Goal: Task Accomplishment & Management: Manage account settings

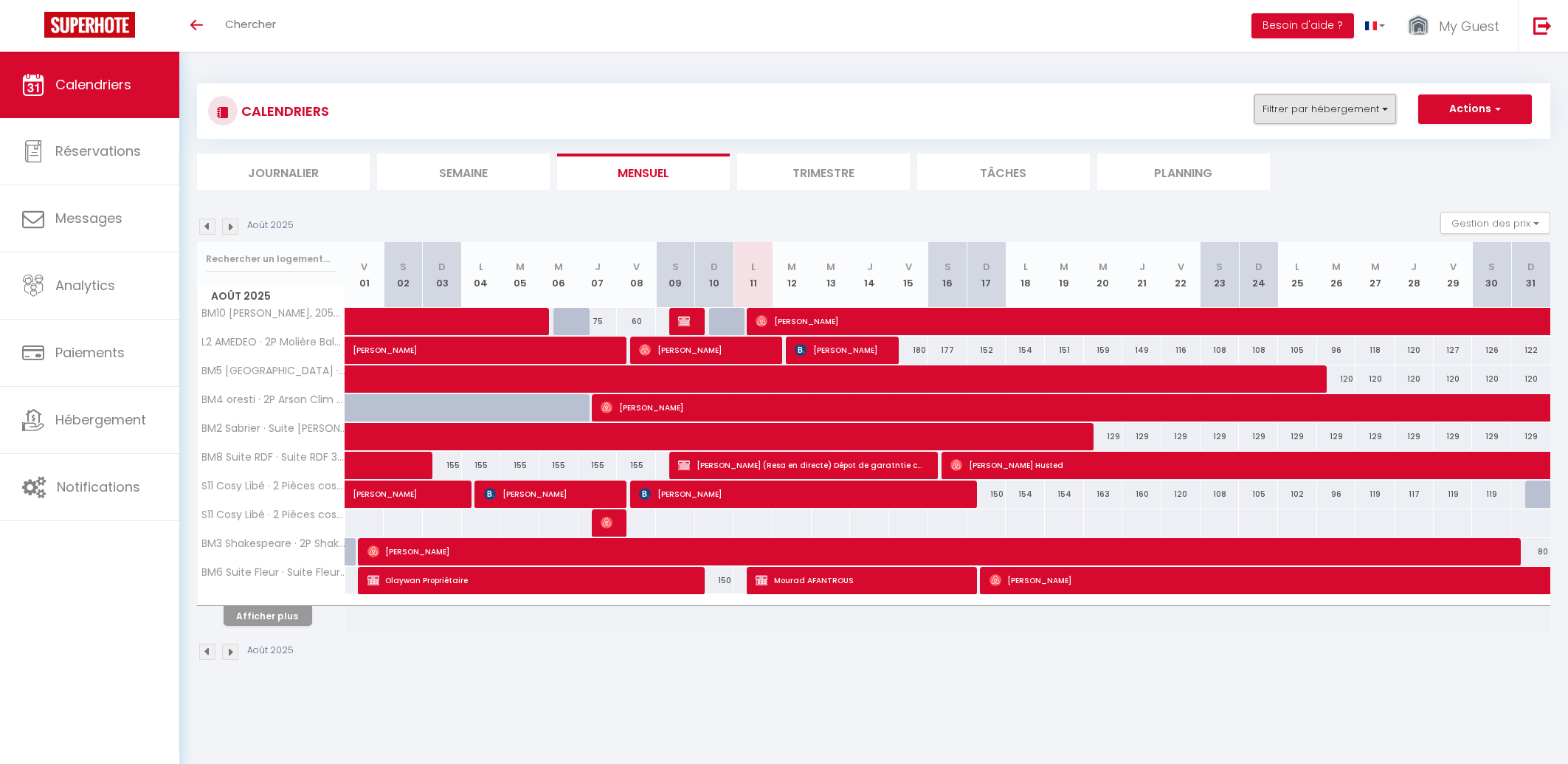
click at [1313, 99] on button "Filtrer par hébergement" at bounding box center [1325, 109] width 142 height 29
click at [1307, 143] on input "text" at bounding box center [1357, 146] width 222 height 27
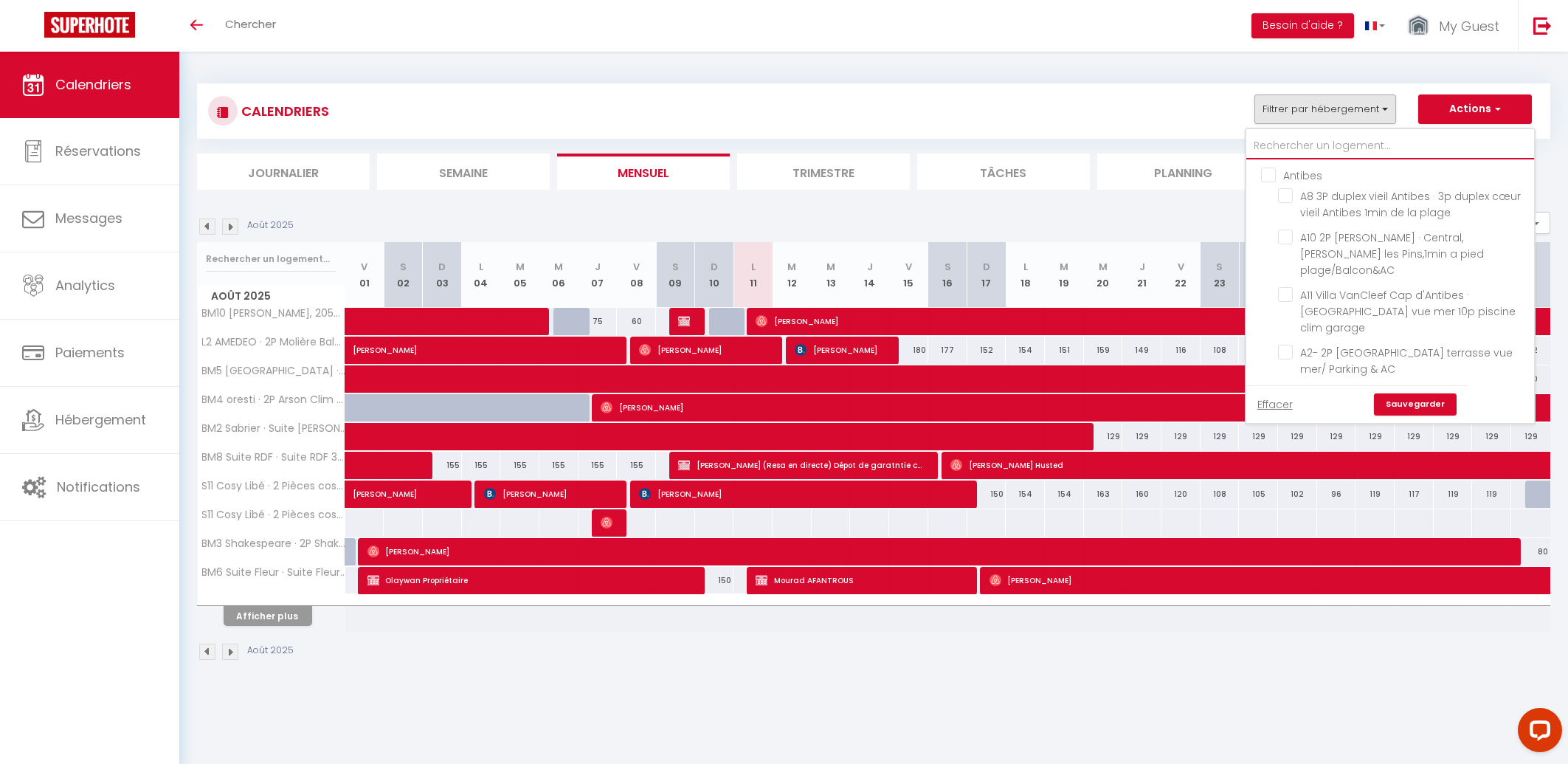
type input "#"
checkbox input "false"
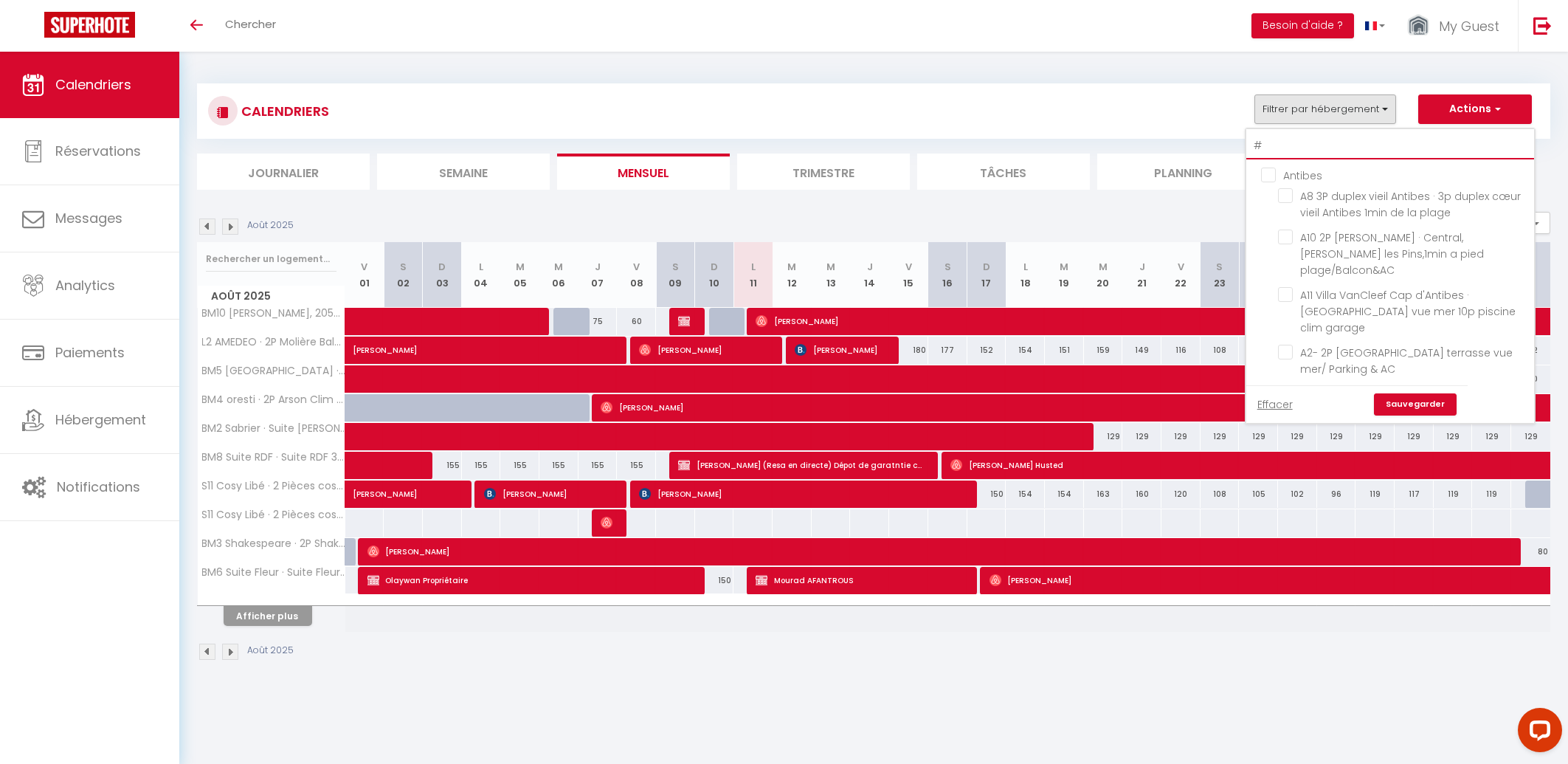
checkbox input "false"
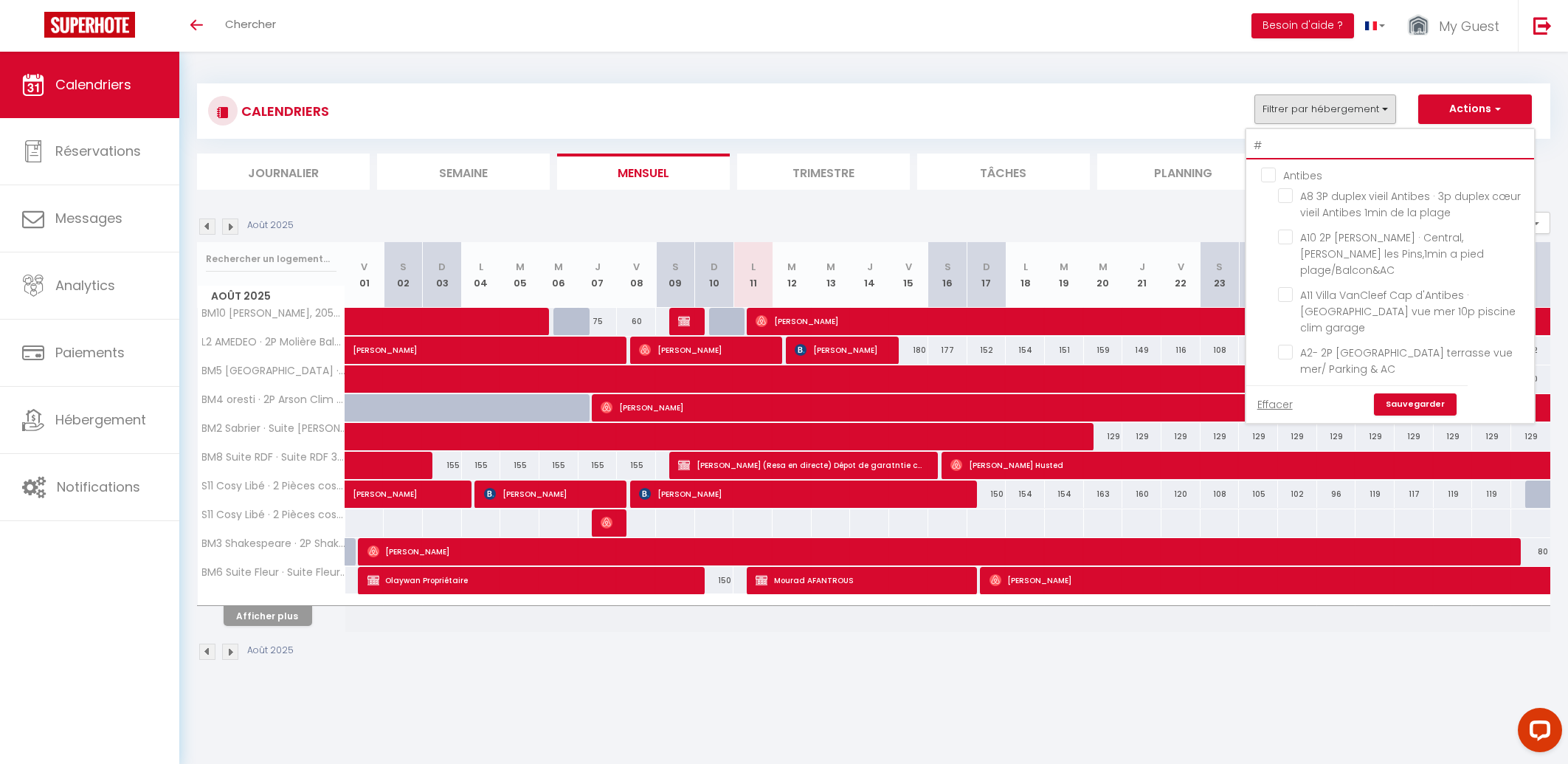
checkbox input "false"
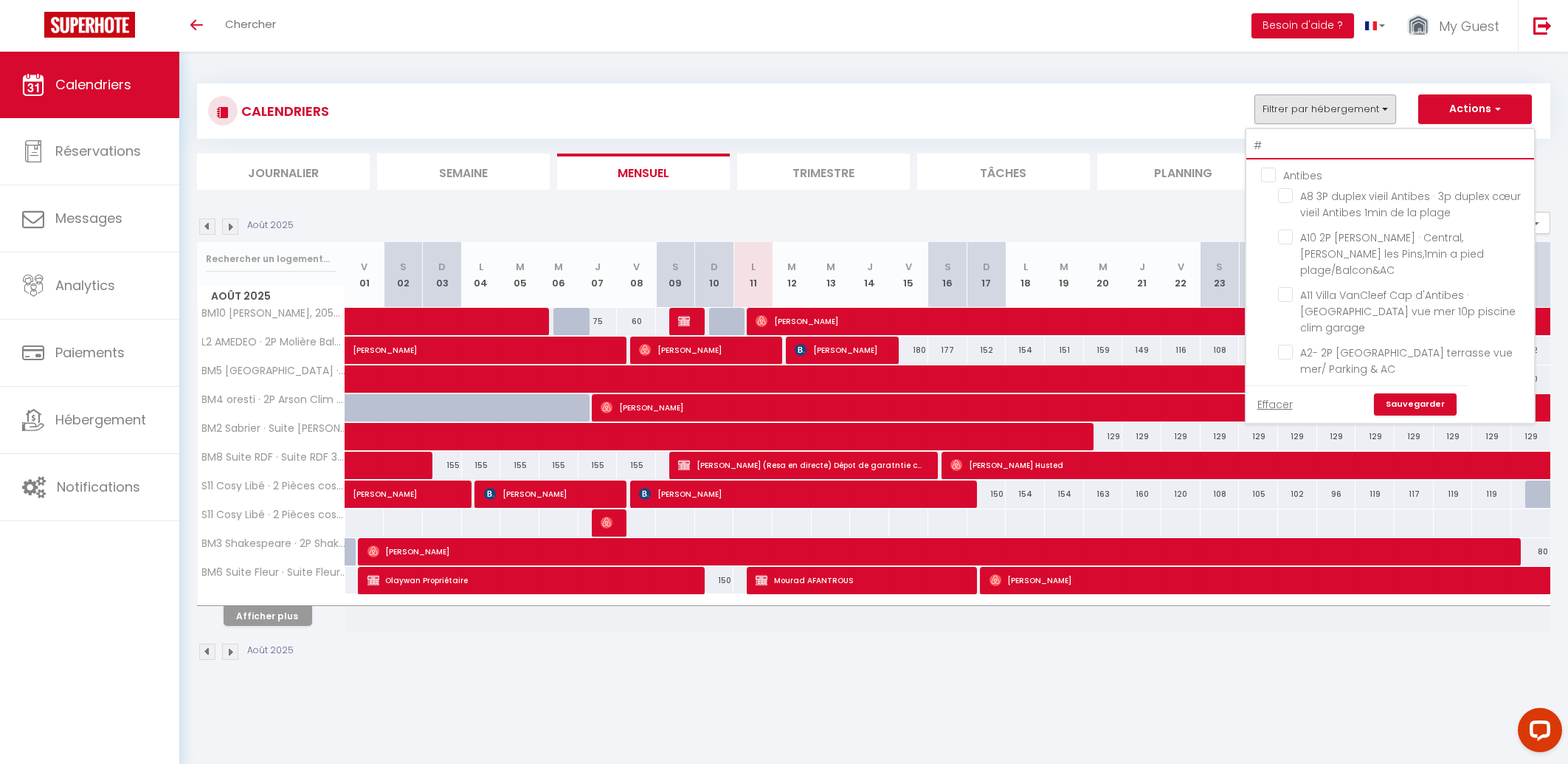
checkbox input "false"
type input "#4"
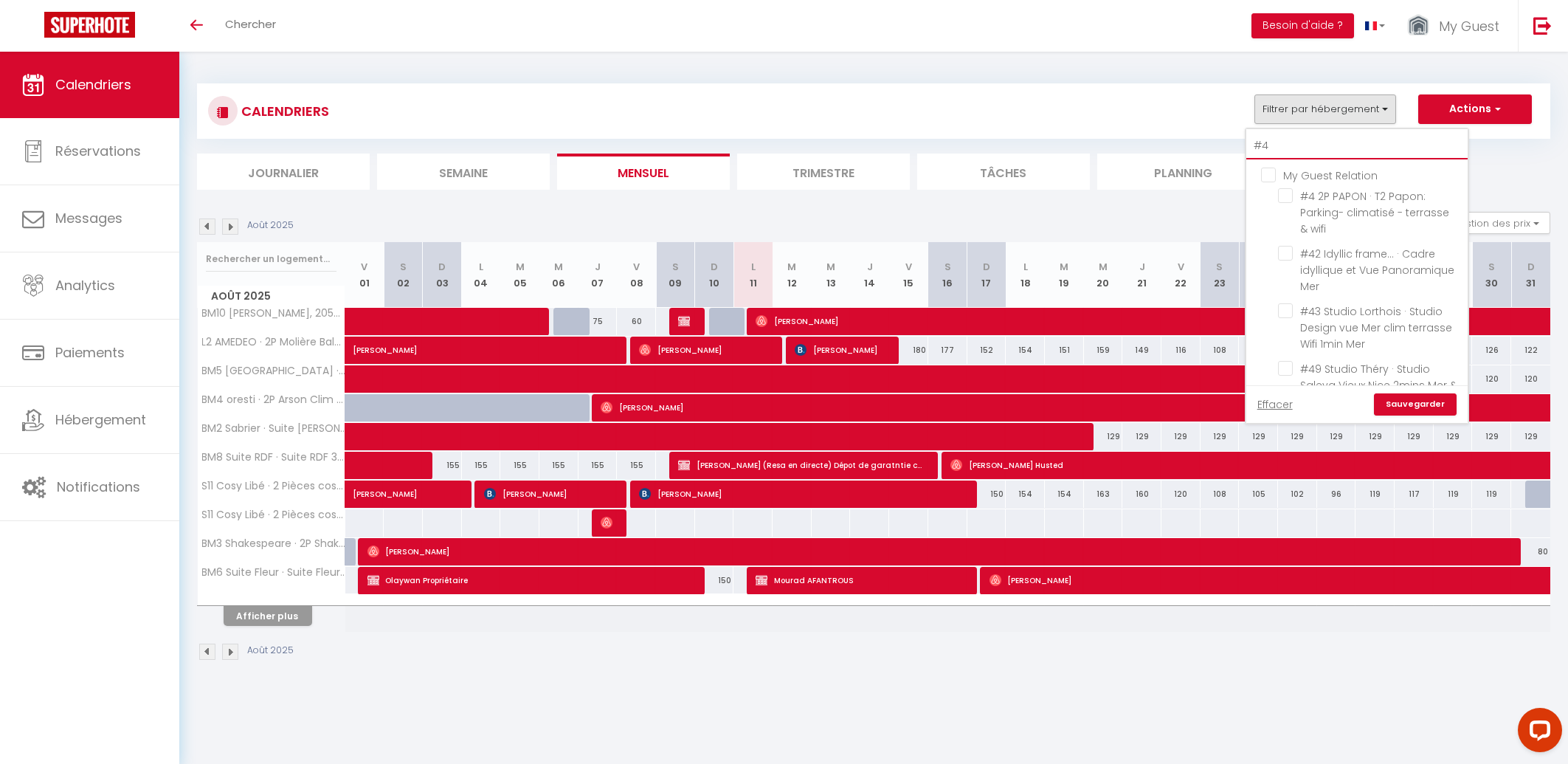
checkbox input "false"
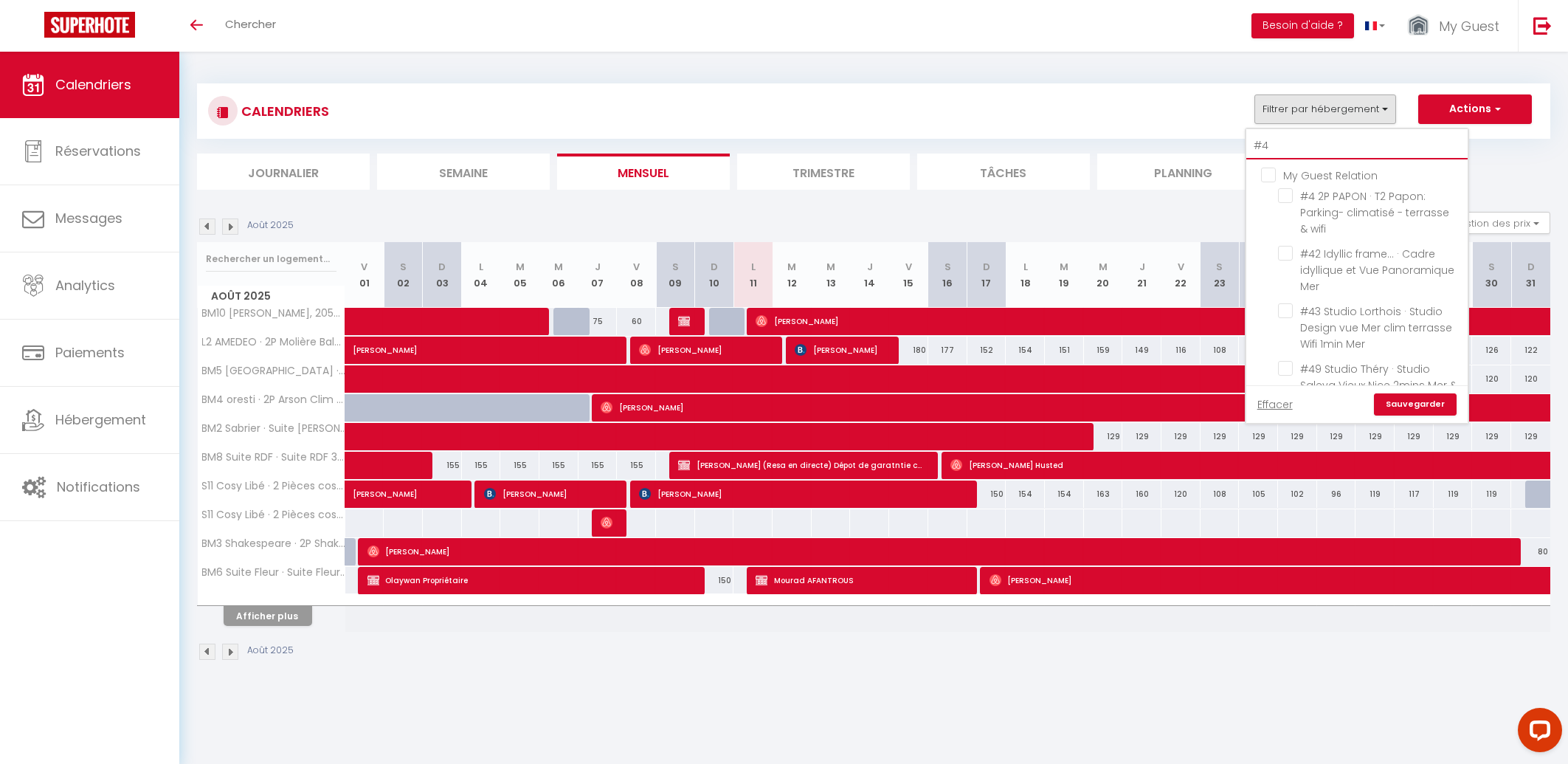
checkbox input "false"
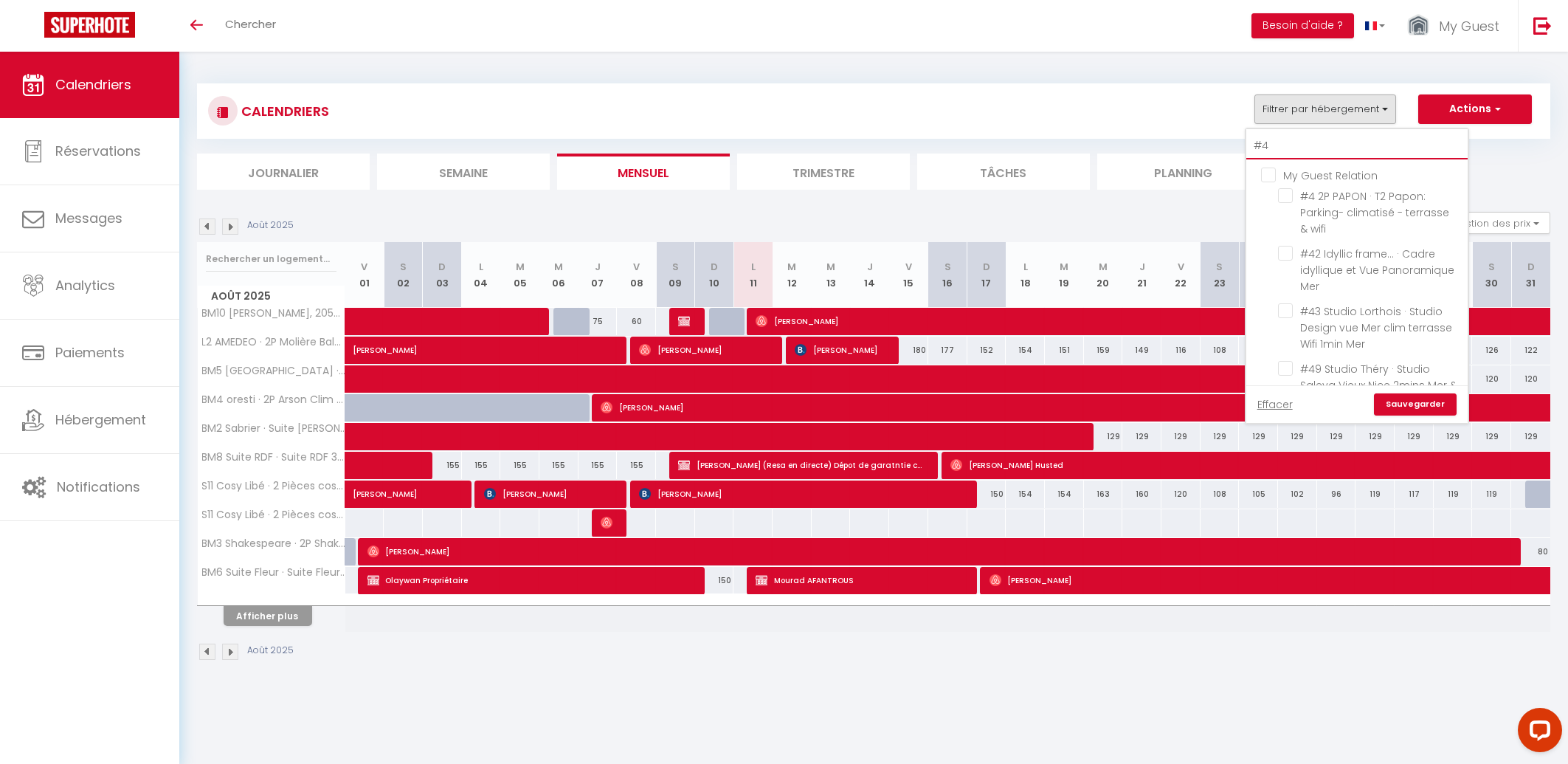
checkbox input "false"
type input "#4"
checkbox input "false"
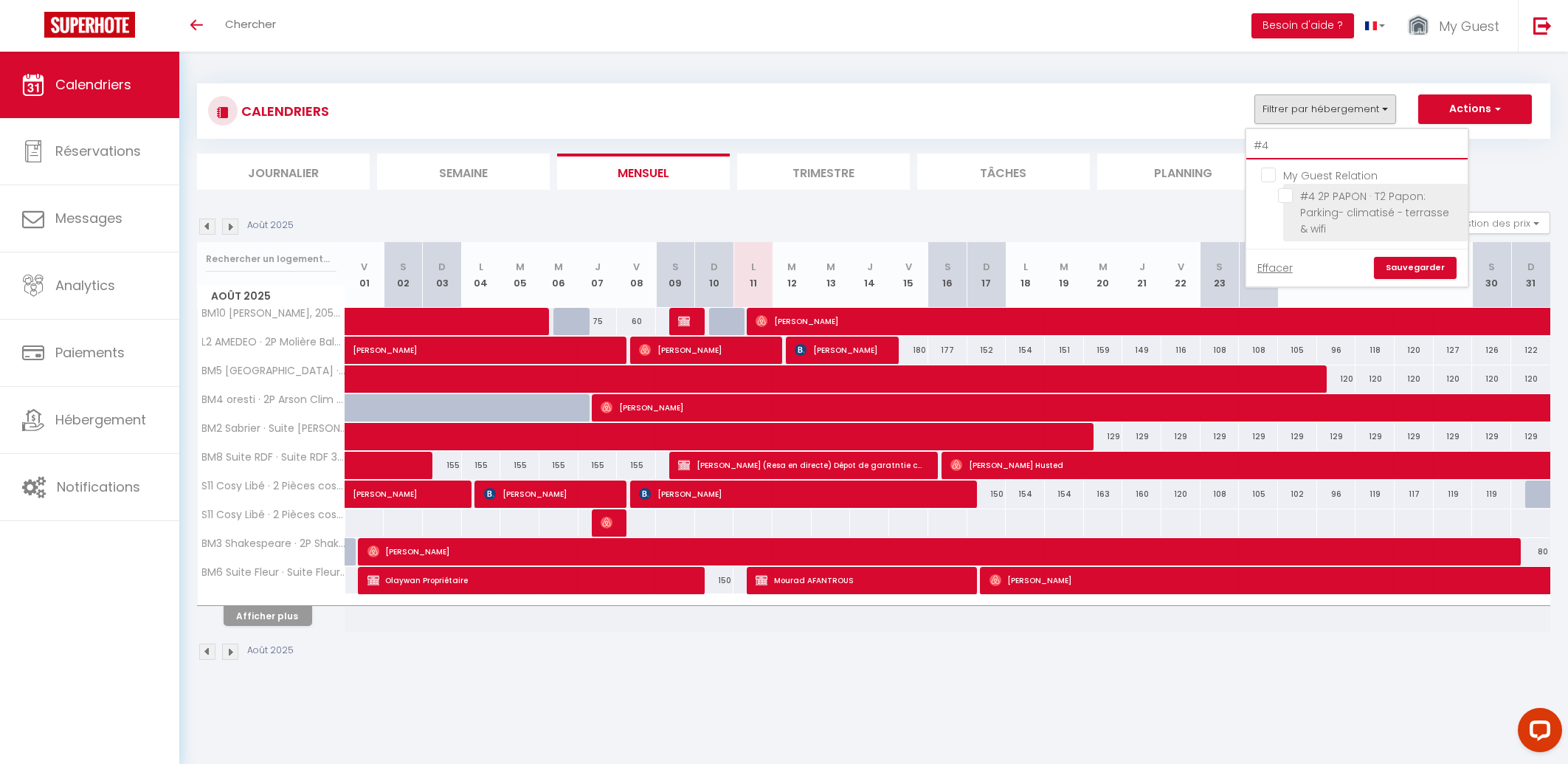
type input "#4"
click at [1291, 204] on li "#4 2P PAPON · T2 Papon: Parking- climatisé - terrasse & wifi" at bounding box center [1376, 212] width 184 height 58
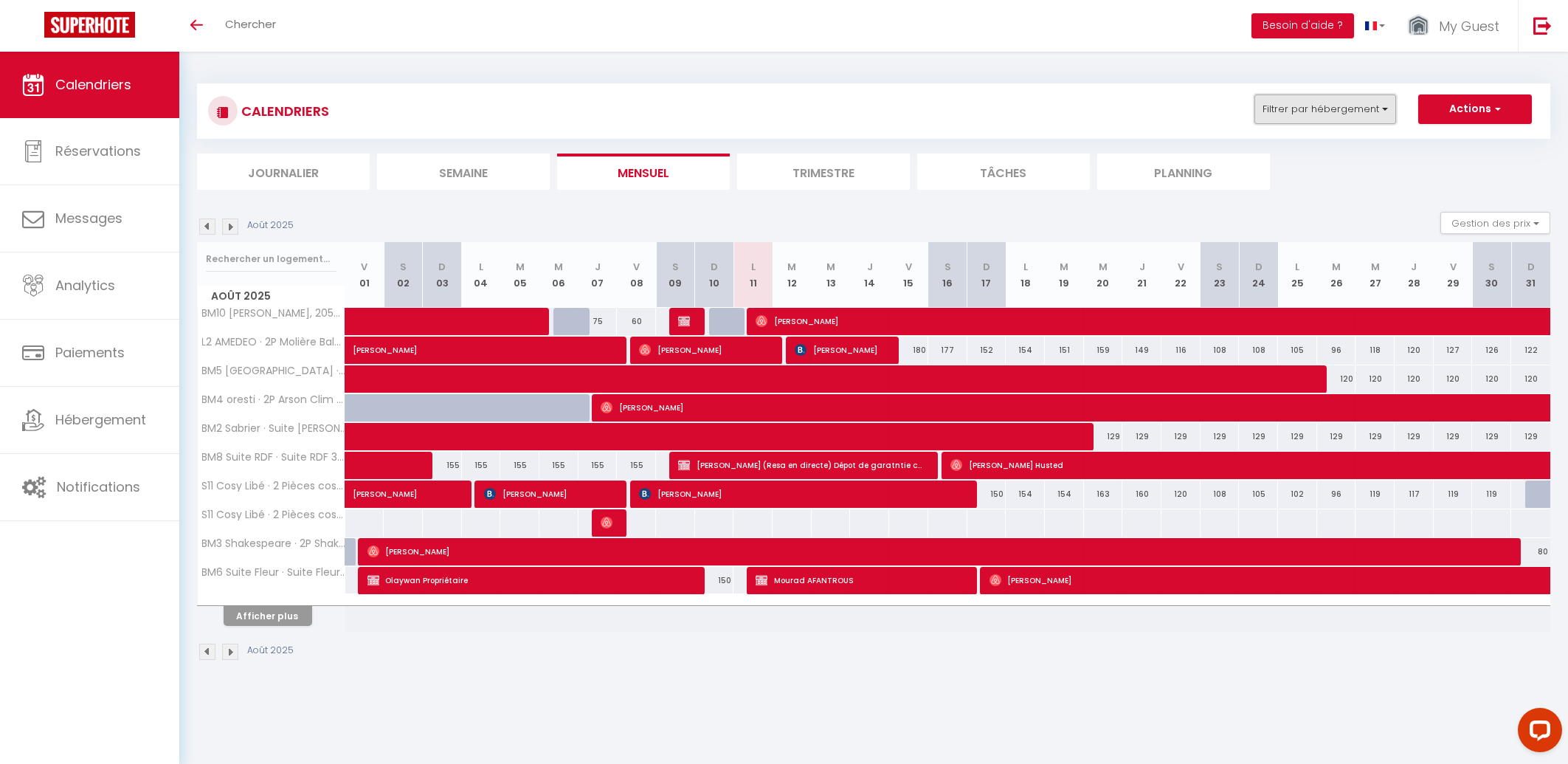
click at [1315, 115] on button "Filtrer par hébergement" at bounding box center [1325, 109] width 142 height 29
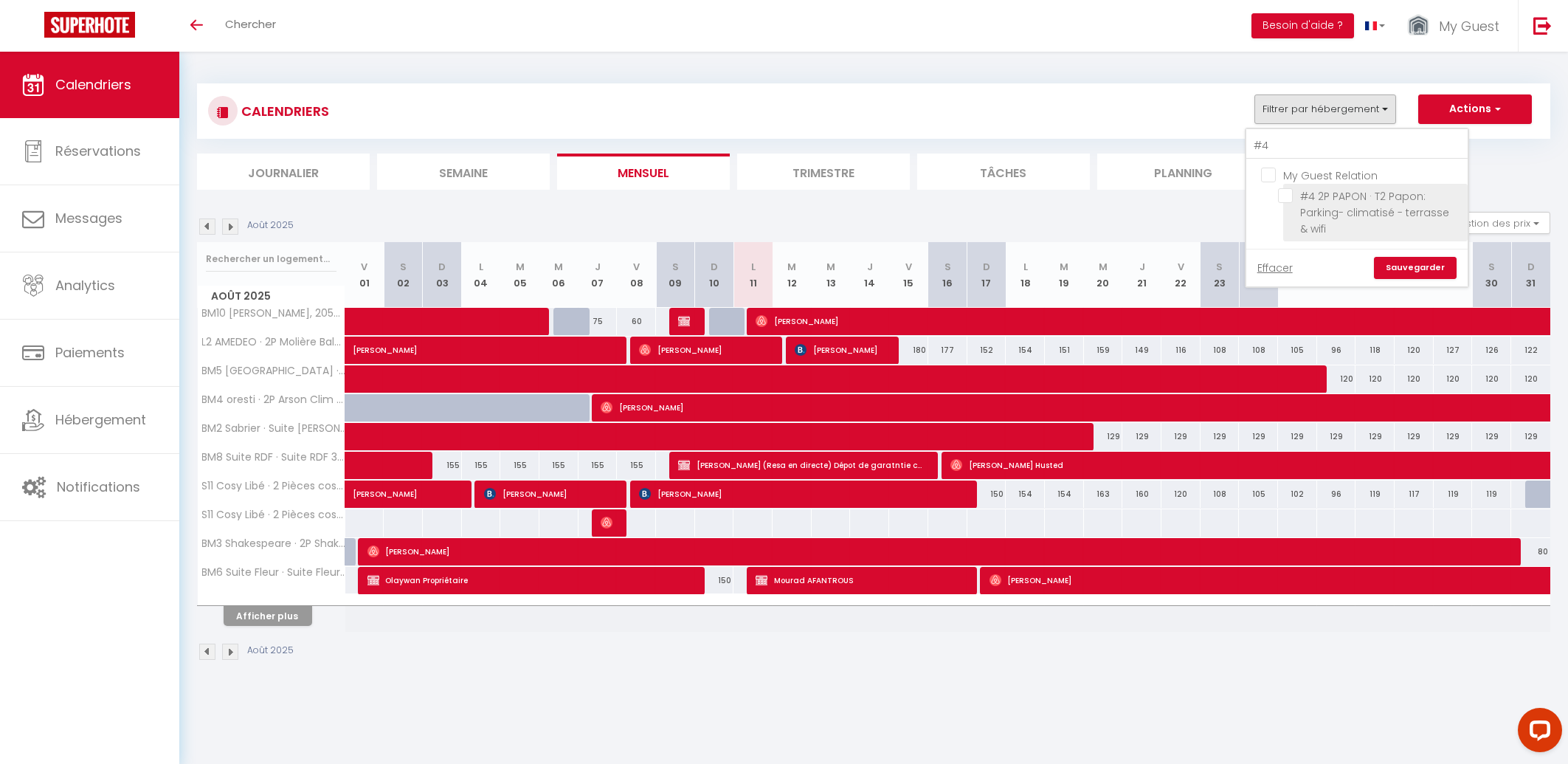
click at [1291, 199] on input "#4 2P PAPON · T2 Papon: Parking- climatisé - terrasse & wifi" at bounding box center [1370, 196] width 184 height 15
checkbox input "true"
click at [1399, 266] on link "Sauvegarder" at bounding box center [1415, 268] width 83 height 22
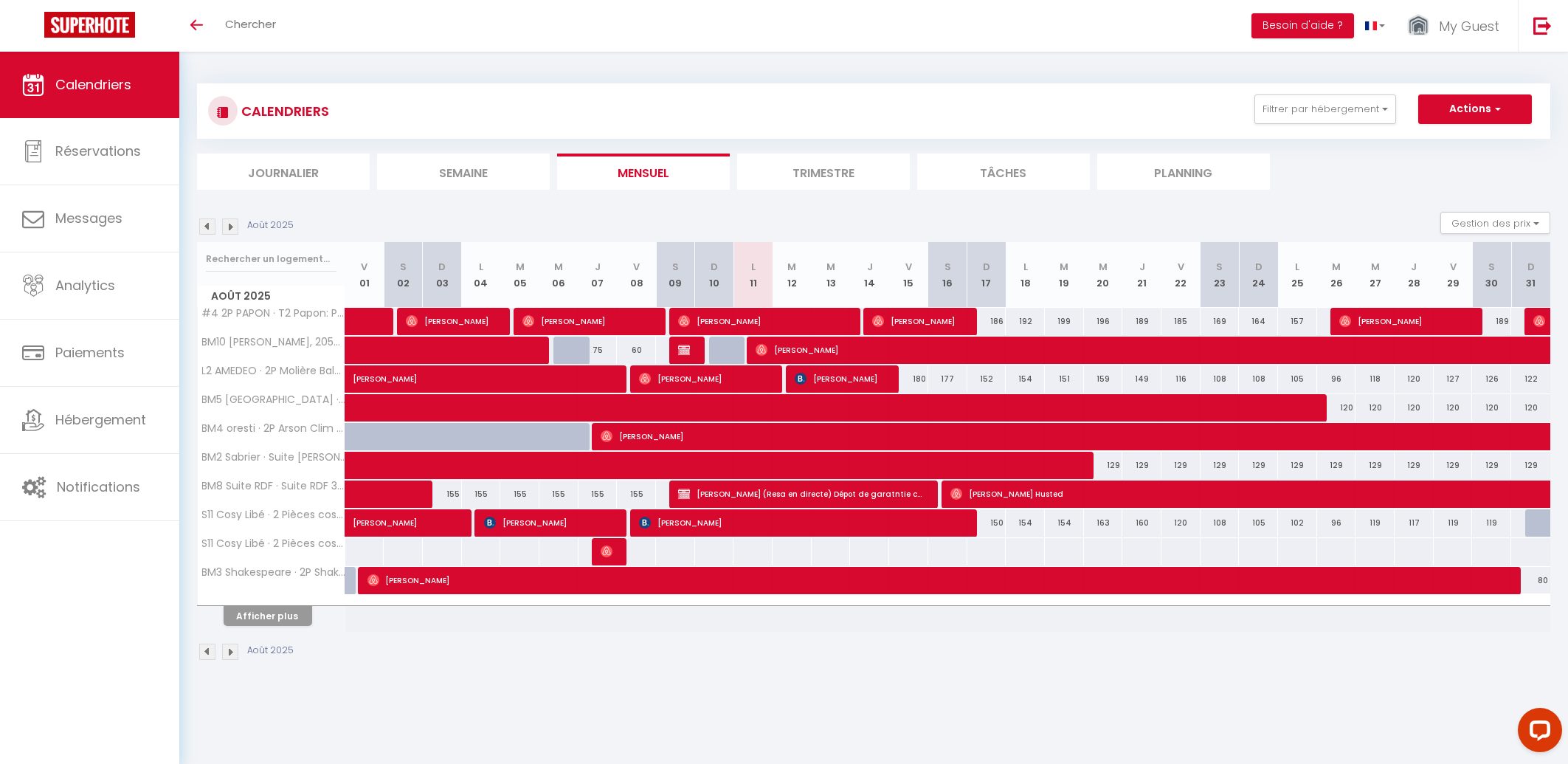
click at [787, 325] on span "[PERSON_NAME]" at bounding box center [762, 321] width 169 height 28
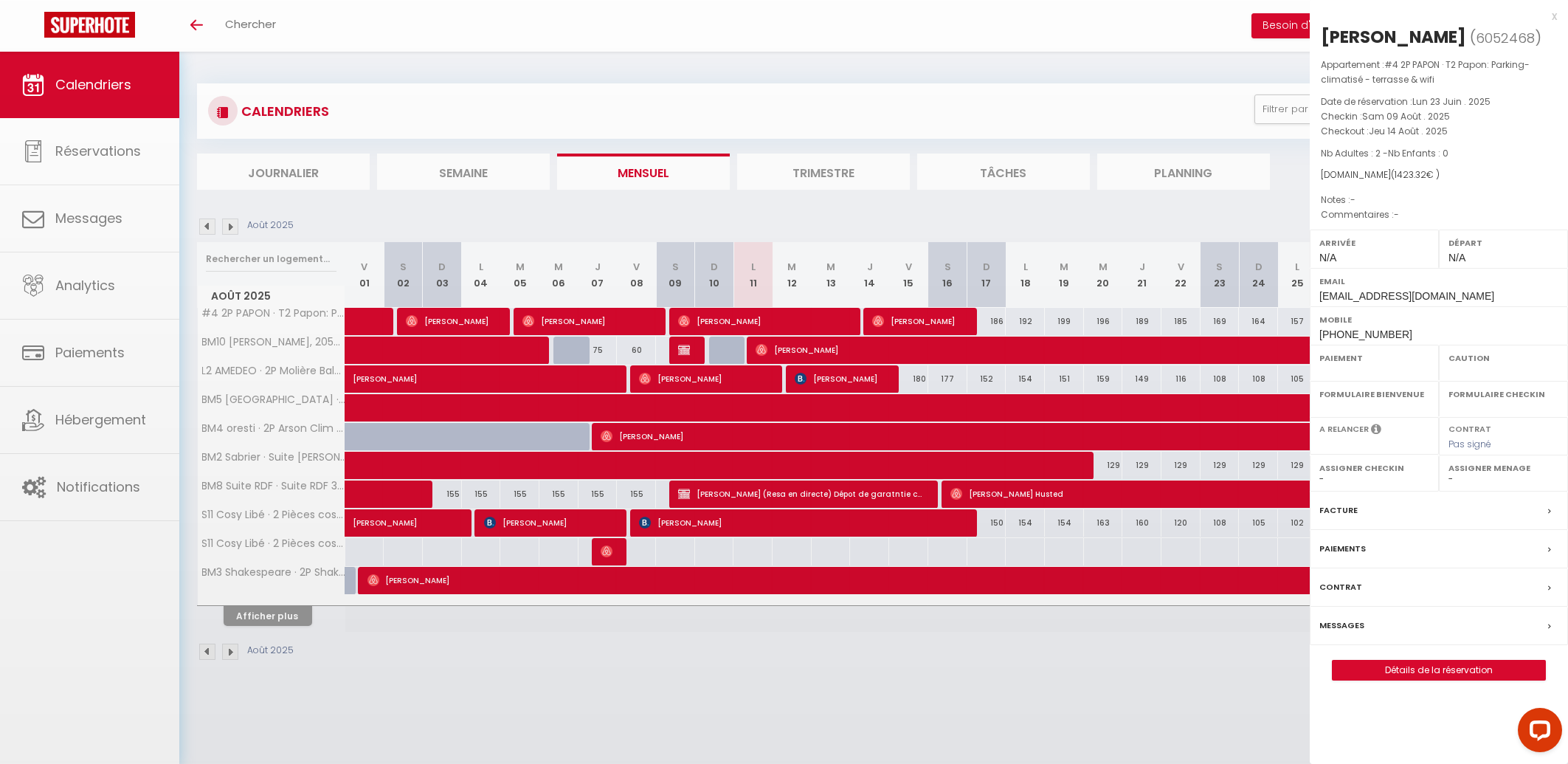
select select "OK"
select select "0"
select select "1"
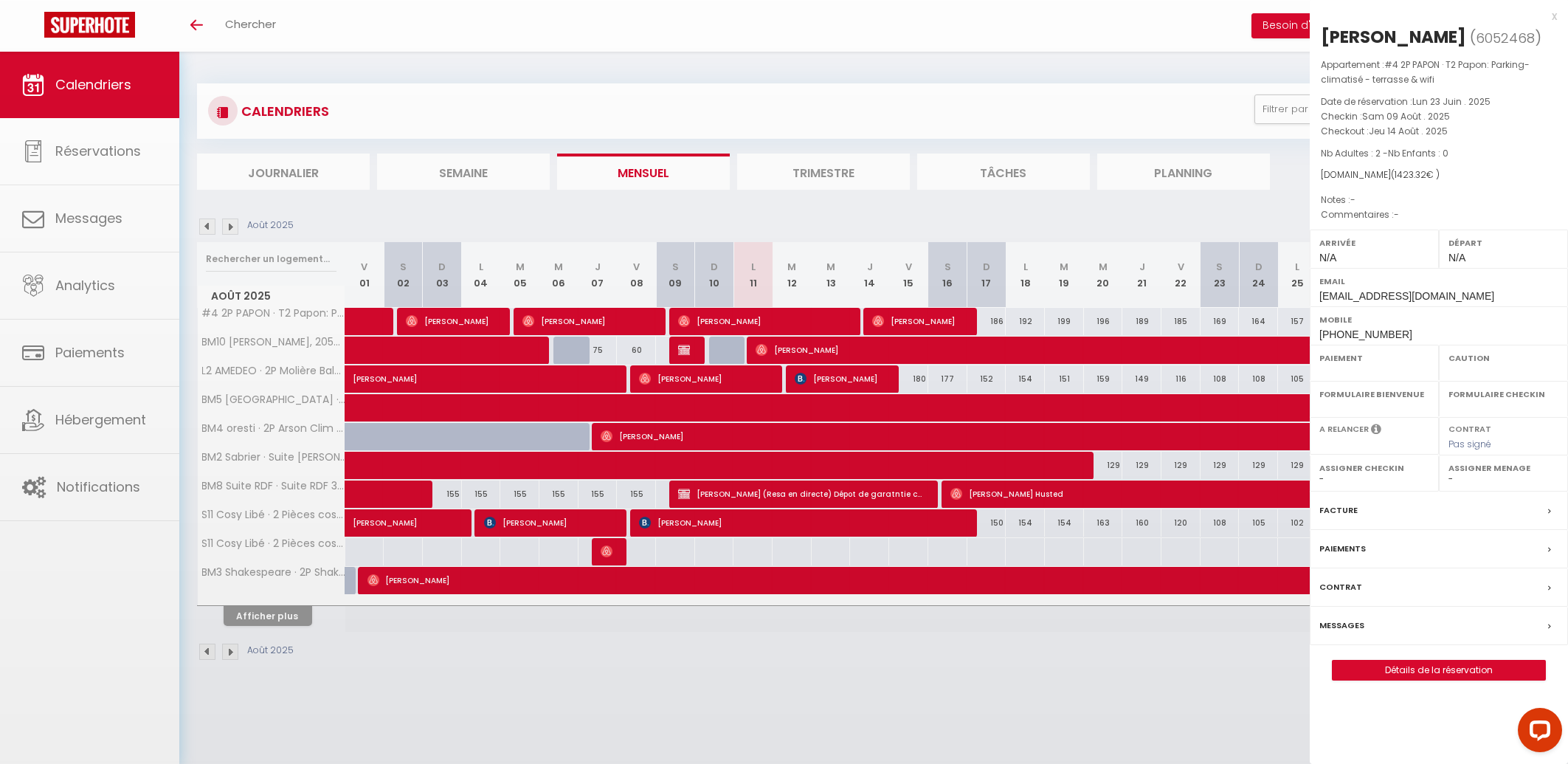
select select
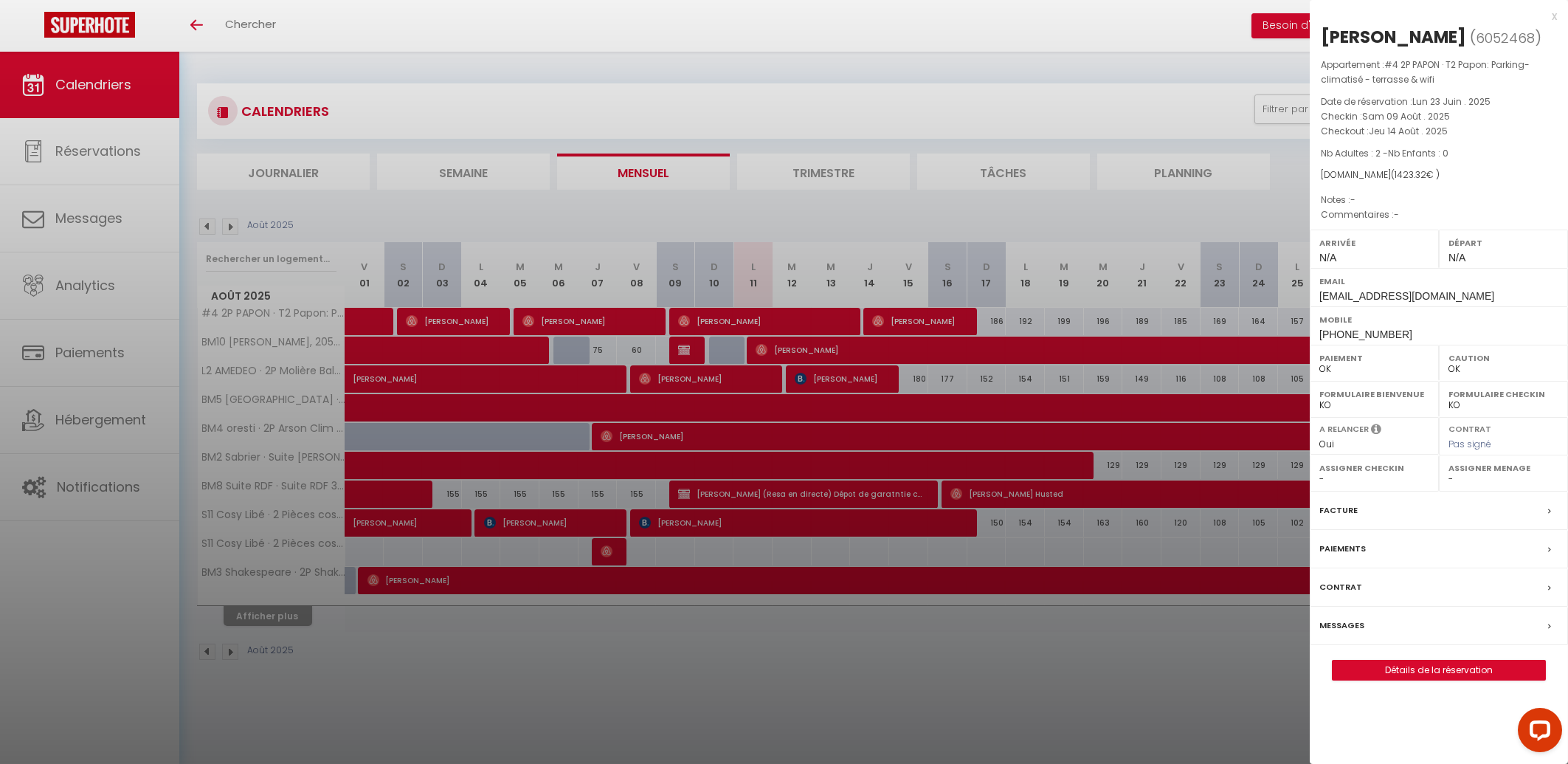
click at [879, 315] on div at bounding box center [784, 382] width 1568 height 764
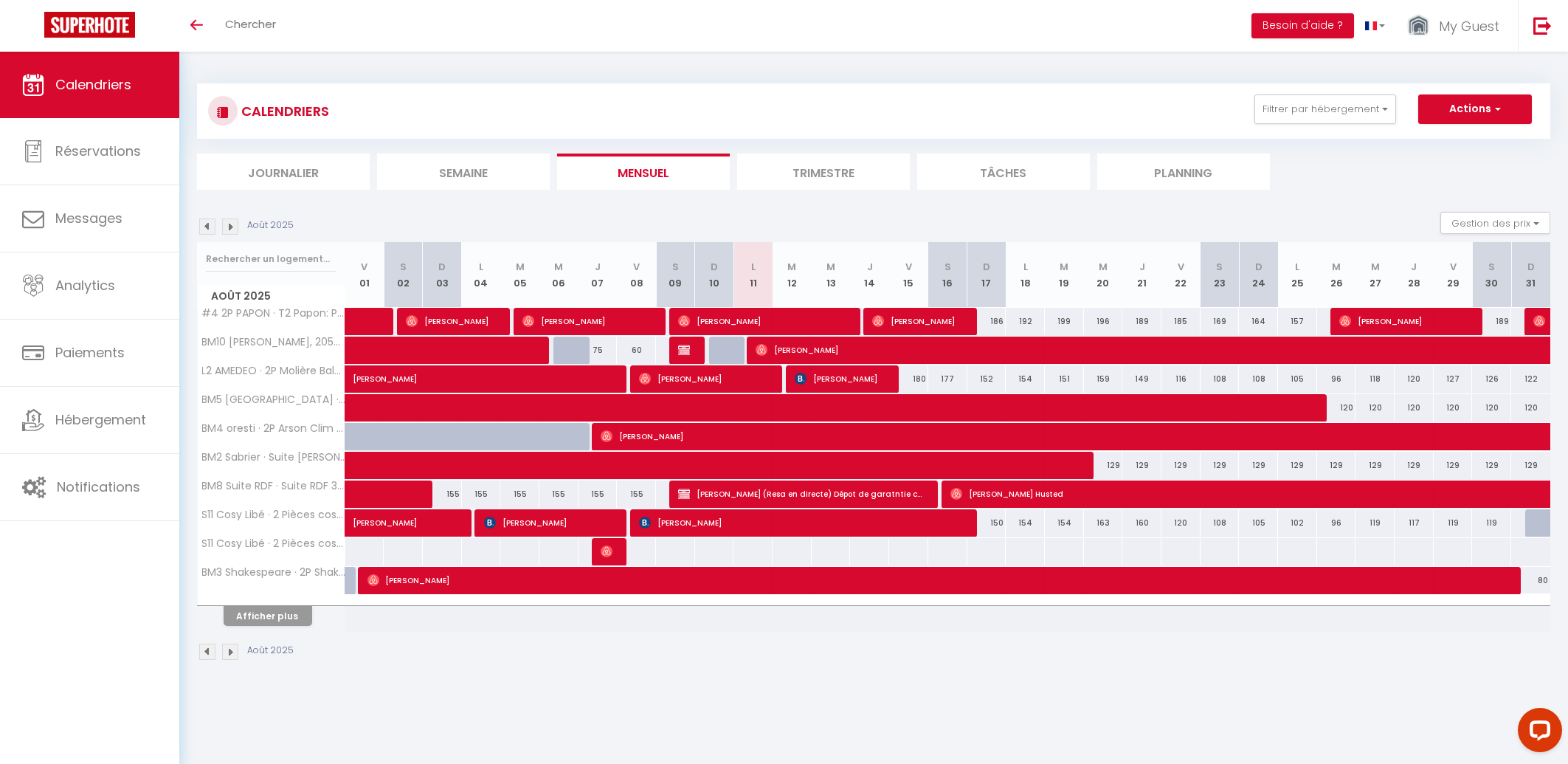
click at [800, 322] on span "[PERSON_NAME]" at bounding box center [762, 321] width 169 height 28
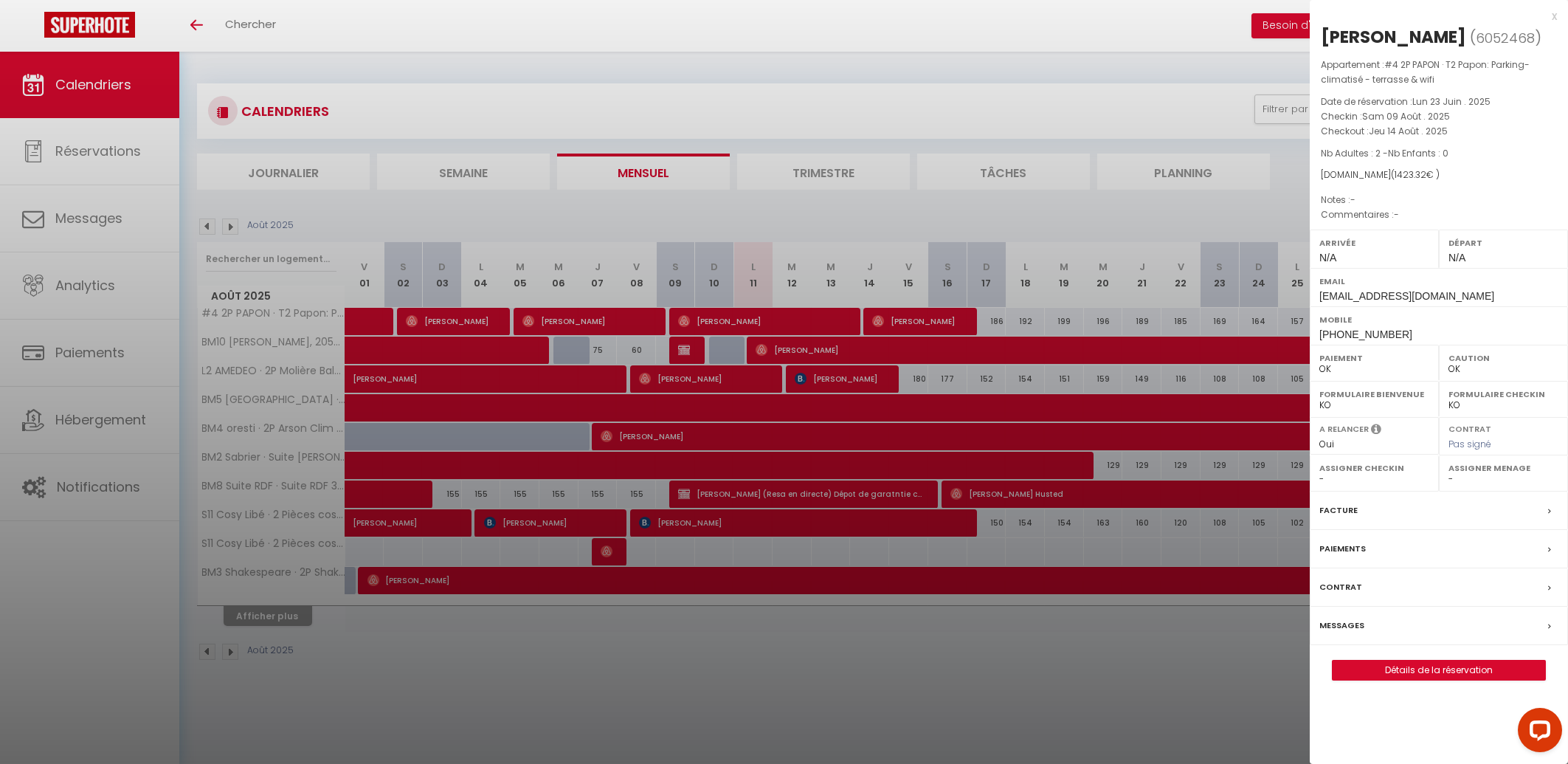
click at [869, 313] on div at bounding box center [784, 382] width 1568 height 764
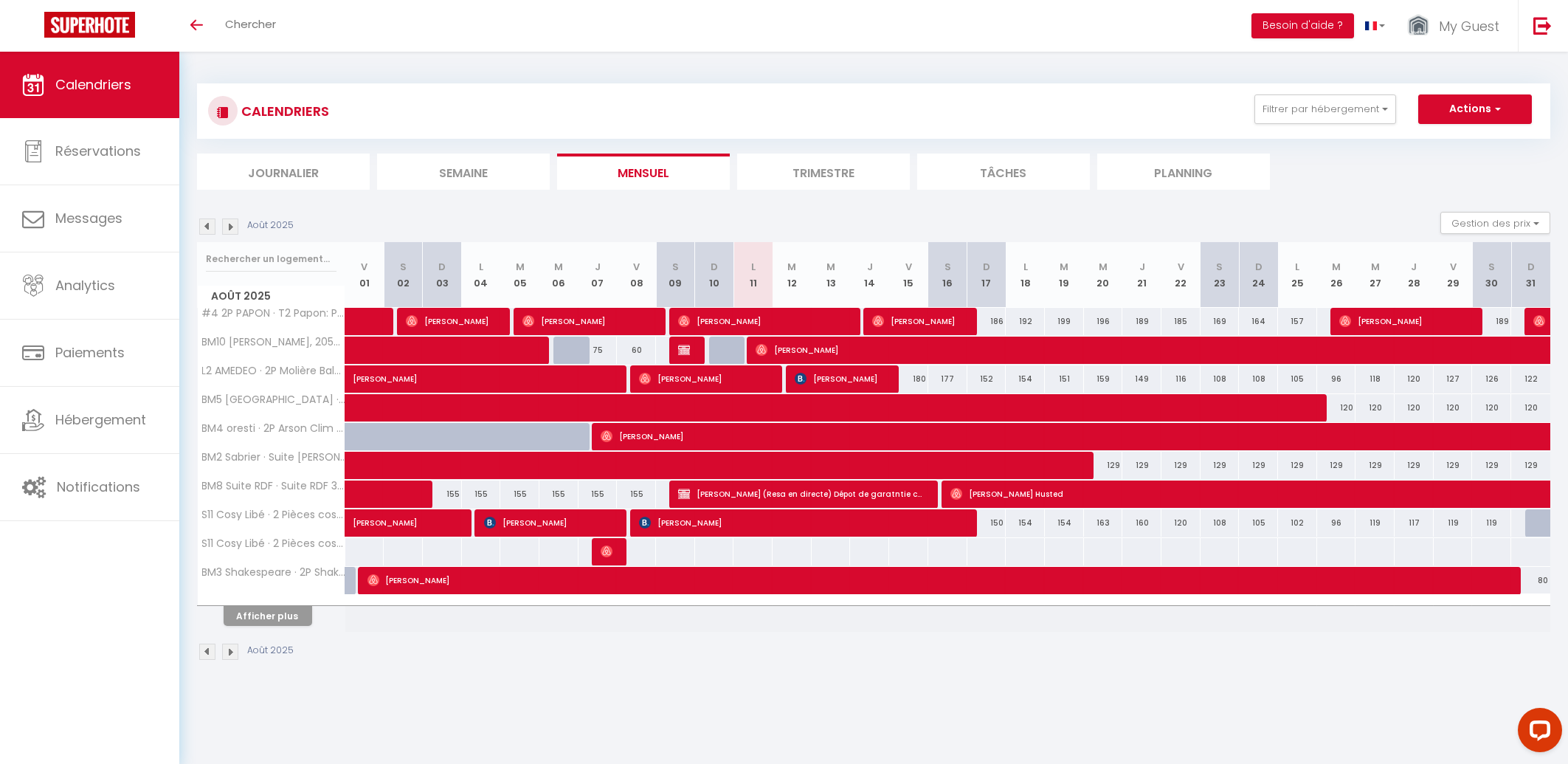
drag, startPoint x: 1029, startPoint y: 322, endPoint x: 988, endPoint y: 322, distance: 41.0
click at [1005, 322] on div "192" at bounding box center [1025, 321] width 40 height 28
type input "192"
type input "Lun 18 Août 2025"
type input "[DATE]"
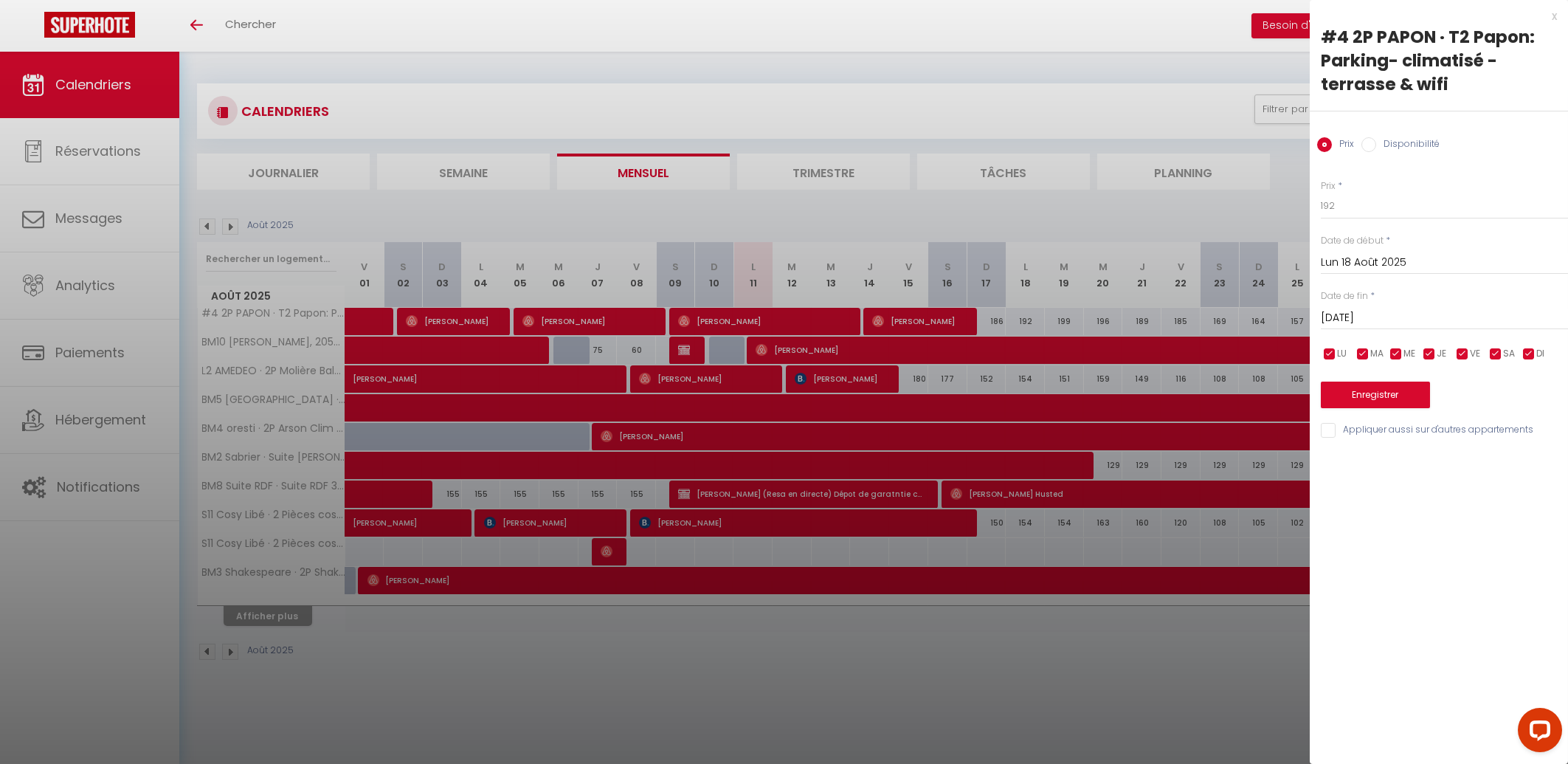
click at [651, 707] on div at bounding box center [784, 382] width 1568 height 764
